Goal: Transaction & Acquisition: Book appointment/travel/reservation

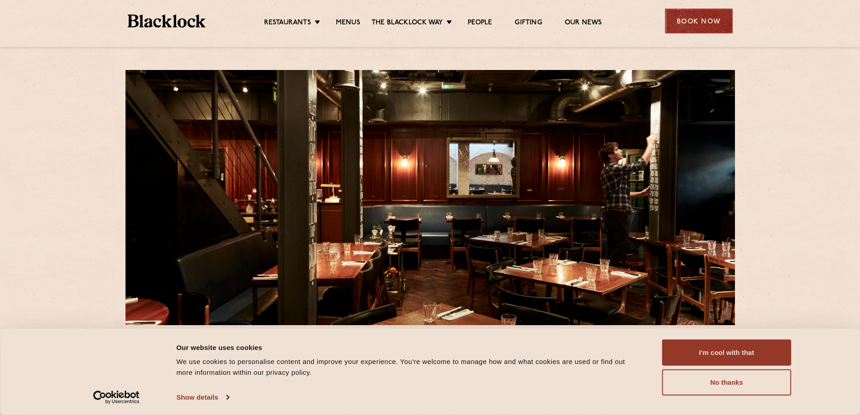
click at [704, 21] on div "Book Now" at bounding box center [699, 21] width 68 height 25
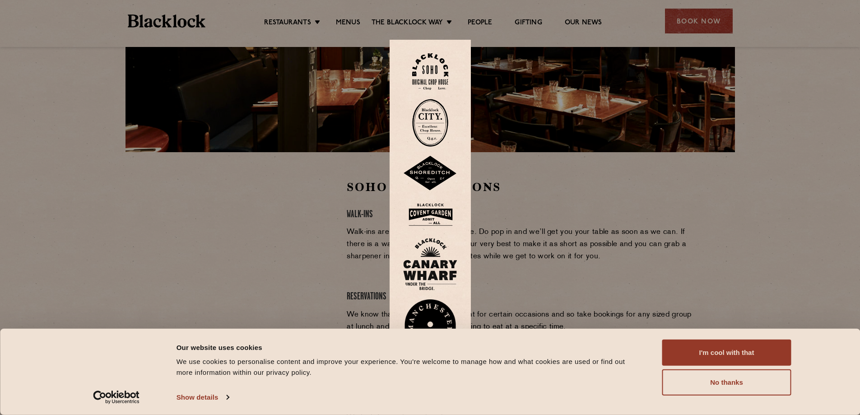
scroll to position [181, 0]
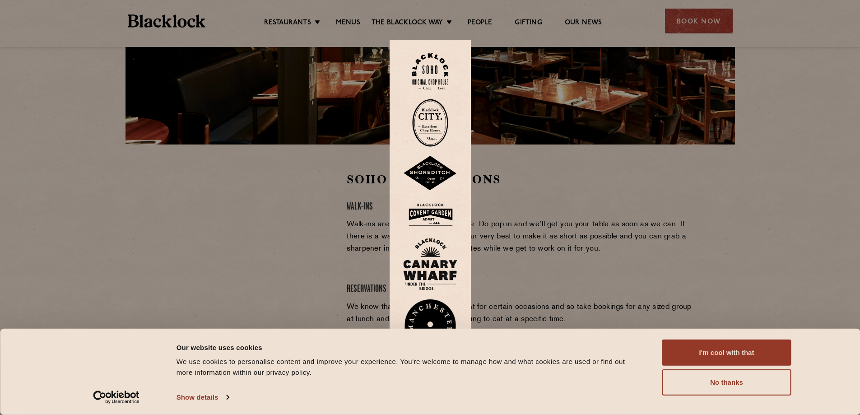
click at [276, 204] on div at bounding box center [430, 207] width 860 height 415
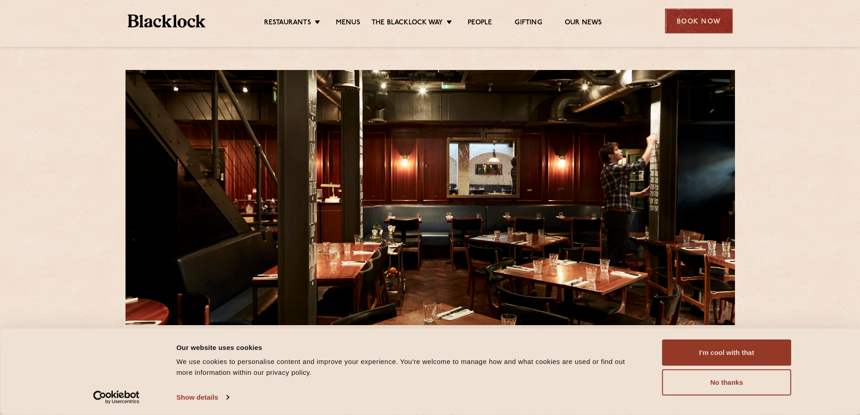
click at [698, 20] on div "Book Now" at bounding box center [699, 21] width 68 height 25
